Goal: Transaction & Acquisition: Purchase product/service

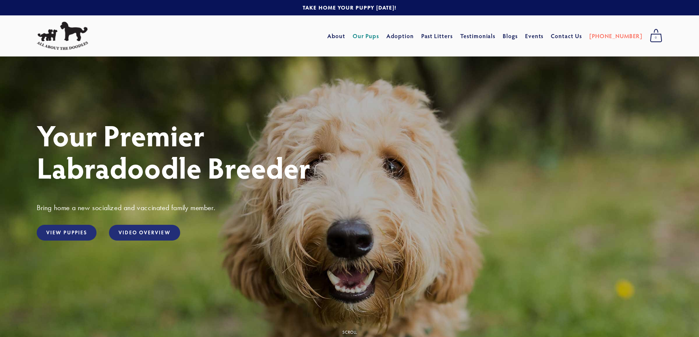
click at [379, 37] on link "Our Pups" at bounding box center [365, 35] width 27 height 13
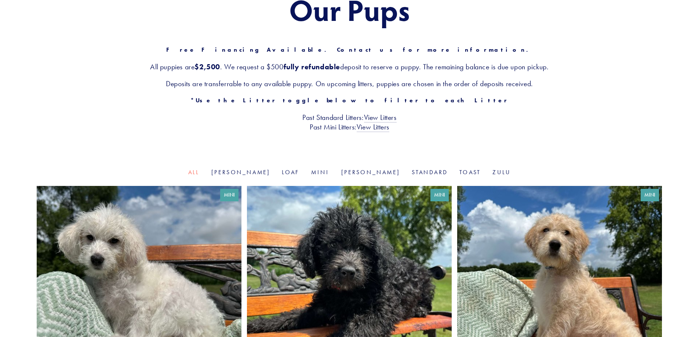
scroll to position [110, 0]
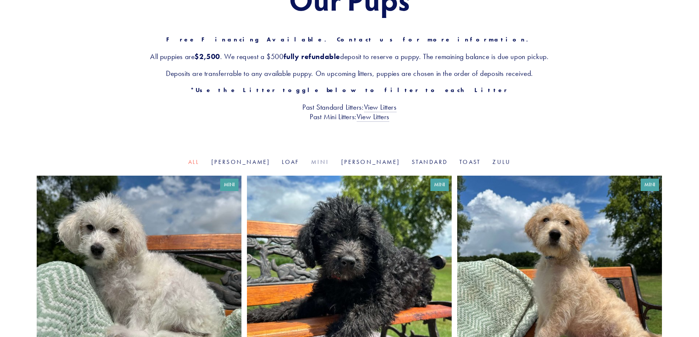
click at [318, 163] on link "Mini" at bounding box center [320, 161] width 18 height 7
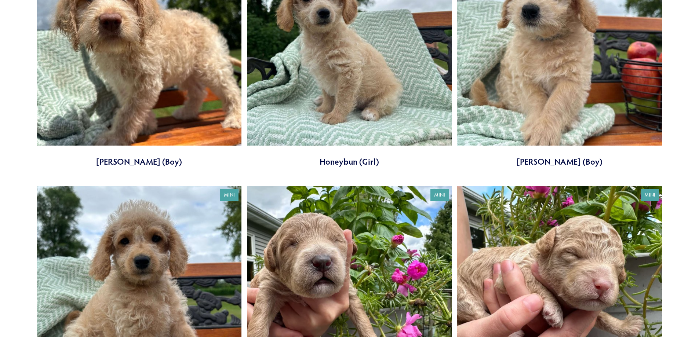
scroll to position [440, 0]
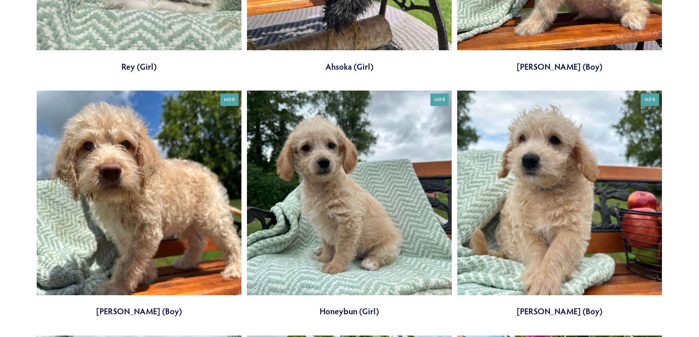
click at [335, 164] on link at bounding box center [349, 204] width 205 height 227
